Goal: Task Accomplishment & Management: Use online tool/utility

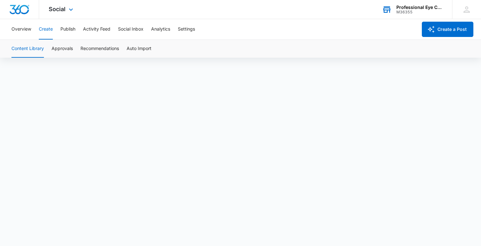
click at [426, 8] on div "Professional Eye Care" at bounding box center [419, 7] width 46 height 5
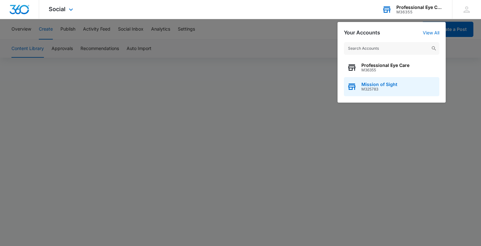
click at [386, 83] on span "Mission of Sight" at bounding box center [379, 84] width 36 height 5
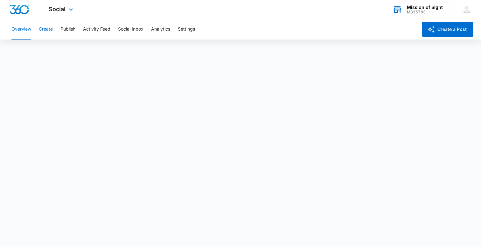
click at [44, 27] on button "Create" at bounding box center [46, 29] width 14 height 20
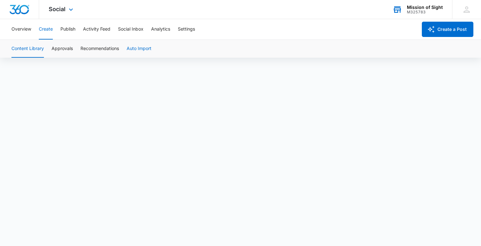
scroll to position [4, 0]
click at [66, 47] on button "Approvals" at bounding box center [62, 49] width 21 height 18
click at [74, 28] on button "Publish" at bounding box center [67, 29] width 15 height 20
click at [432, 10] on div "M325783" at bounding box center [425, 12] width 36 height 4
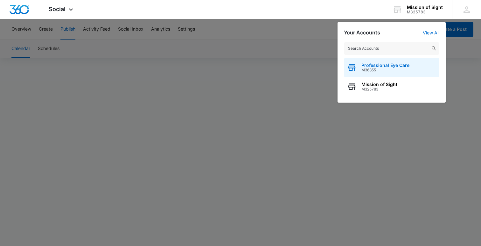
click at [383, 63] on span "Professional Eye Care" at bounding box center [385, 65] width 48 height 5
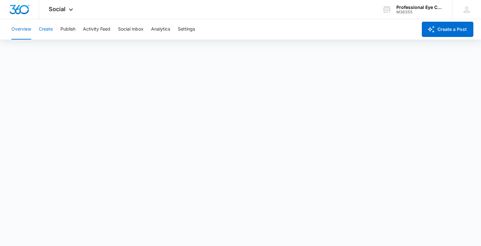
click at [47, 30] on button "Create" at bounding box center [46, 29] width 14 height 20
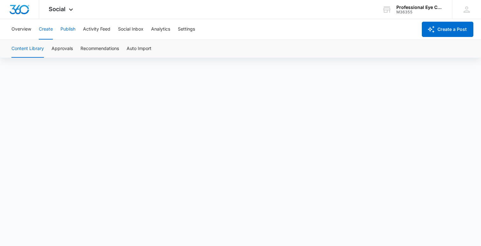
click at [68, 31] on button "Publish" at bounding box center [67, 29] width 15 height 20
click at [411, 14] on div "Professional Eye Care M36355 Your Accounts View All" at bounding box center [413, 9] width 80 height 19
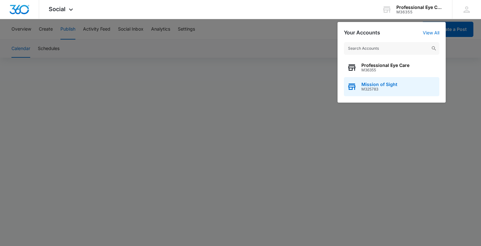
click at [383, 80] on div "Mission of Sight M325783" at bounding box center [391, 86] width 95 height 19
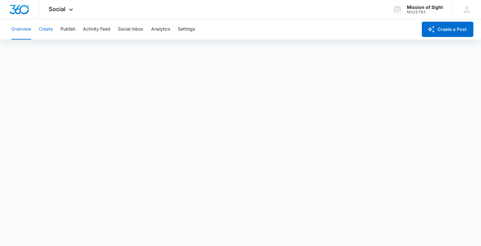
click at [51, 30] on button "Create" at bounding box center [46, 29] width 14 height 20
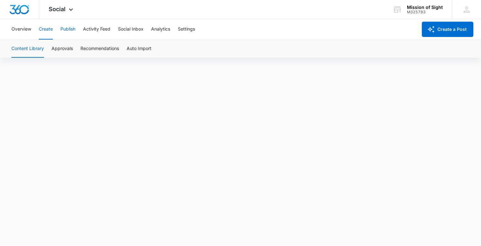
click at [66, 32] on button "Publish" at bounding box center [67, 29] width 15 height 20
